Goal: Find specific page/section: Find specific page/section

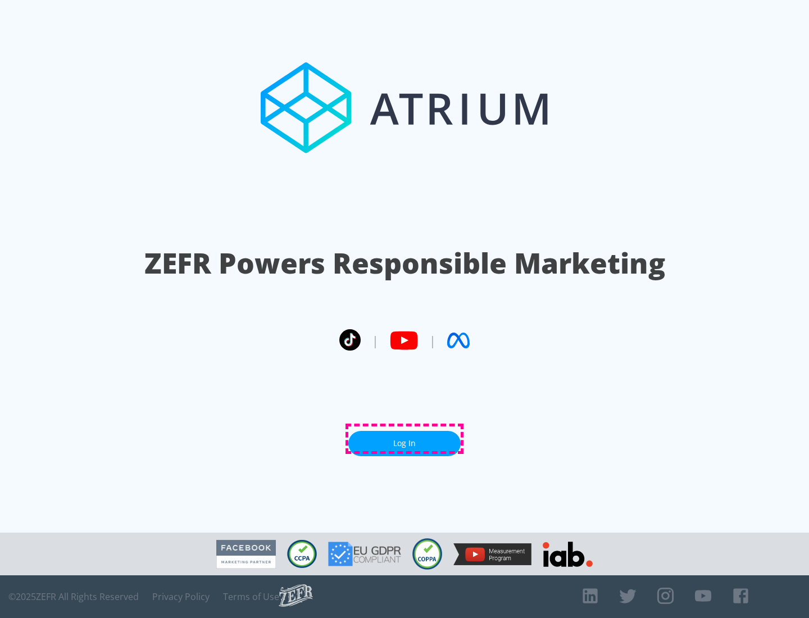
click at [404, 439] on link "Log In" at bounding box center [404, 443] width 112 height 25
